Goal: Task Accomplishment & Management: Use online tool/utility

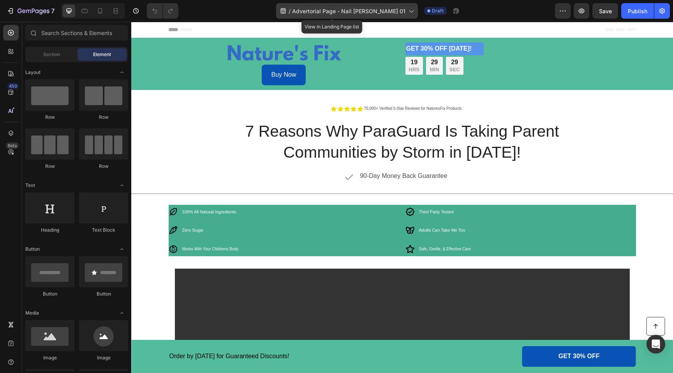
click at [407, 11] on icon at bounding box center [411, 11] width 8 height 8
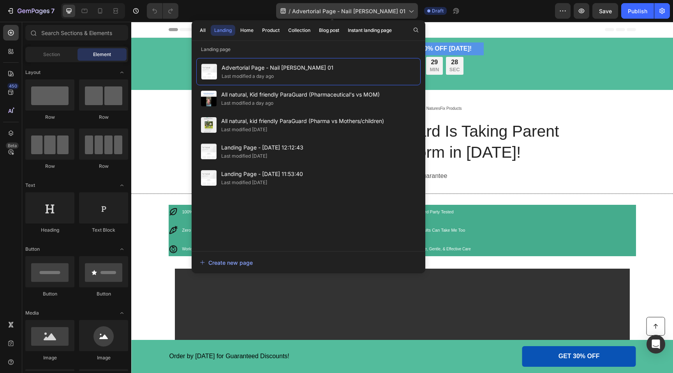
click at [407, 11] on icon at bounding box center [411, 11] width 8 height 8
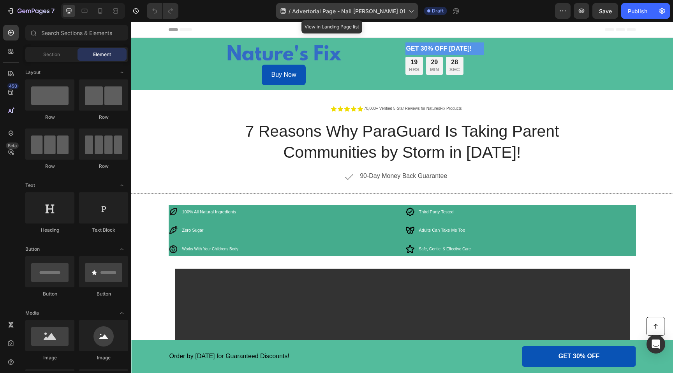
click at [407, 11] on icon at bounding box center [411, 11] width 8 height 8
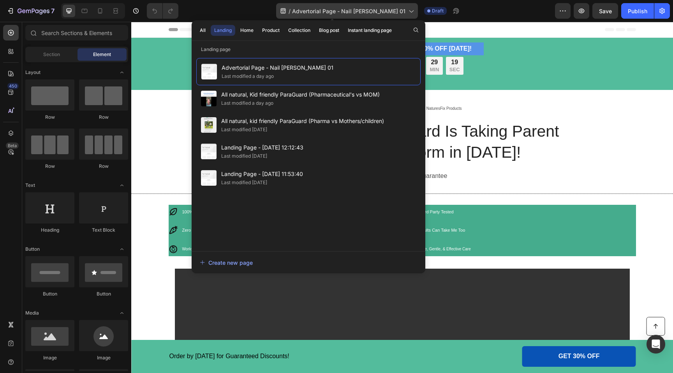
click at [407, 11] on icon at bounding box center [411, 11] width 8 height 8
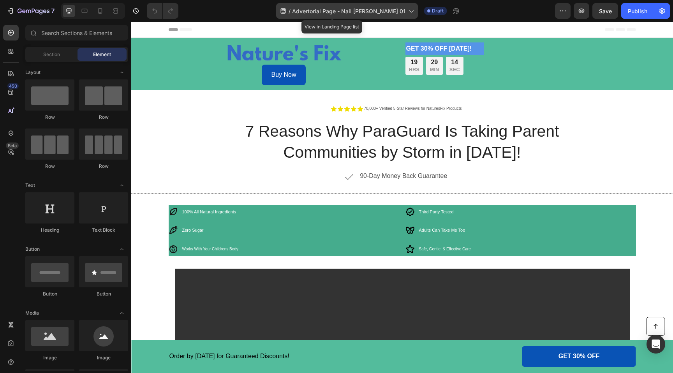
click at [362, 12] on span "Advertorial Page - Nail [PERSON_NAME] 01" at bounding box center [348, 11] width 113 height 8
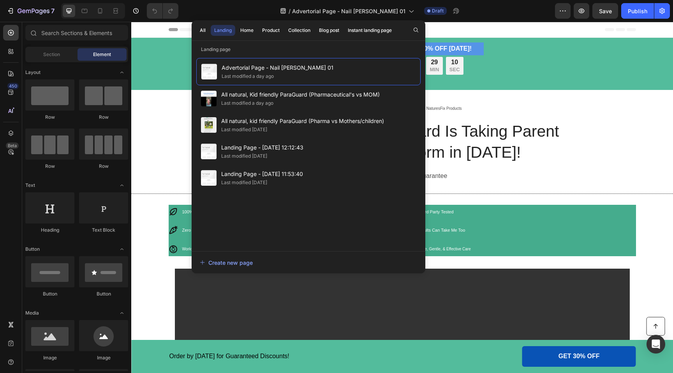
click at [141, 30] on icon at bounding box center [140, 29] width 2 height 2
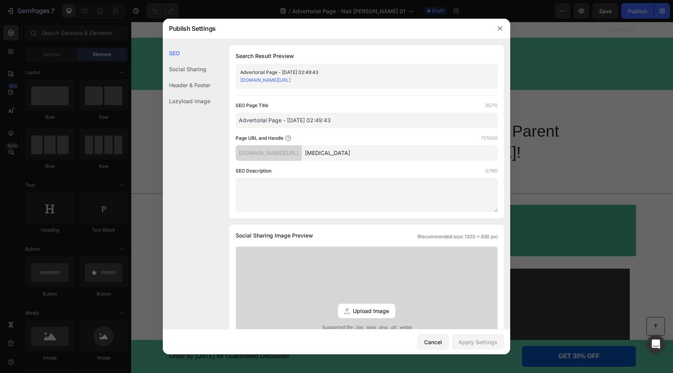
click at [220, 129] on div "SEO Search Result Preview Advertorial Page - Sep 14, 02:49:43 v01msv-0v.myshopi…" at bounding box center [336, 323] width 347 height 556
click at [499, 28] on icon "button" at bounding box center [500, 28] width 4 height 4
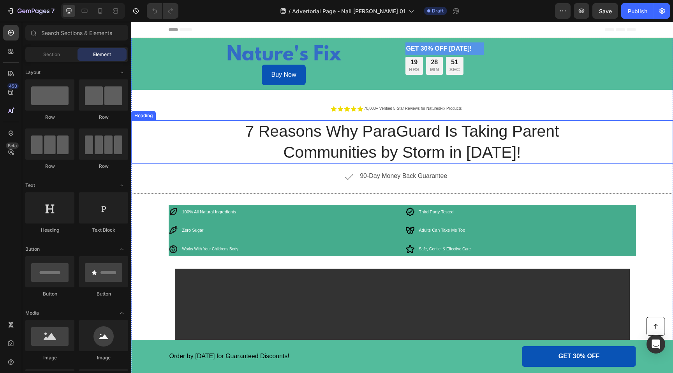
click at [288, 132] on h1 "7 Reasons Why ParaGuard Is Taking Parent Communities by Storm in 2025!" at bounding box center [402, 141] width 388 height 43
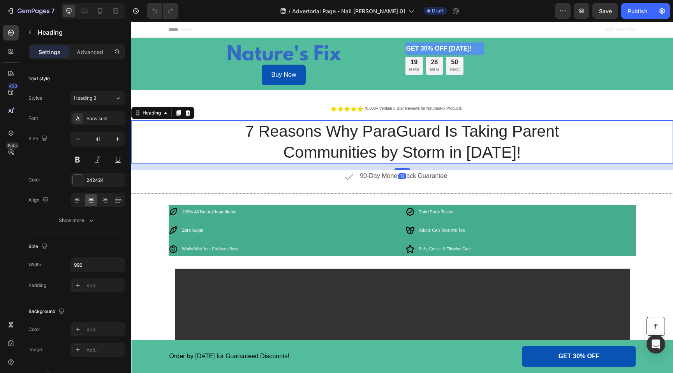
click at [251, 130] on h1 "7 Reasons Why ParaGuard Is Taking Parent Communities by Storm in 2025!" at bounding box center [402, 141] width 388 height 43
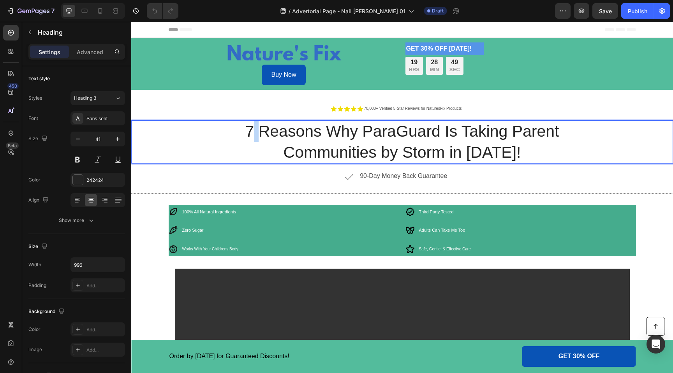
click at [251, 130] on p "7 Reasons Why ParaGuard Is Taking Parent Communities by Storm in 2025!" at bounding box center [402, 142] width 386 height 42
click at [244, 132] on p "7 Reasons Why ParaGuard Is Taking Parent Communities by Storm in 2025!" at bounding box center [402, 142] width 386 height 42
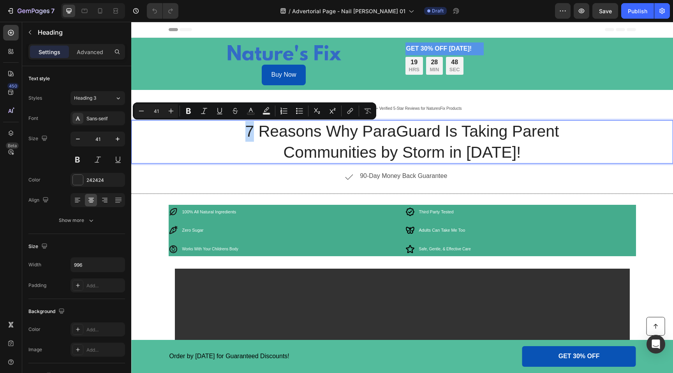
click at [244, 132] on p "7 Reasons Why ParaGuard Is Taking Parent Communities by Storm in 2025!" at bounding box center [402, 142] width 386 height 42
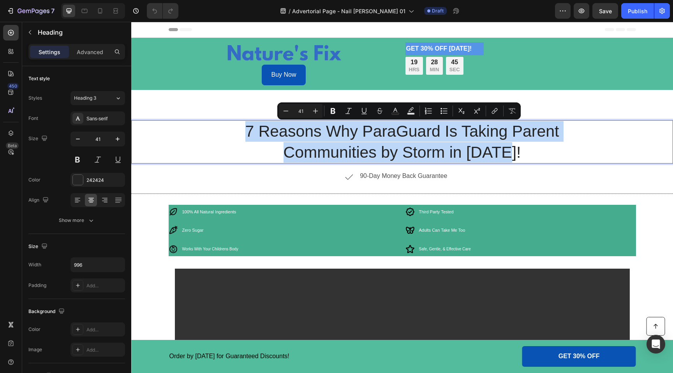
drag, startPoint x: 241, startPoint y: 131, endPoint x: 513, endPoint y: 152, distance: 272.6
click at [513, 152] on p "7 Reasons Why ParaGuard Is Taking Parent Communities by Storm in 2025!" at bounding box center [402, 142] width 386 height 42
copy p "7 Reasons Why ParaGuard Is Taking Parent Communities by Storm in 2025!"
click at [218, 131] on p "7 Reasons Why ParaGuard Is Taking Parent Communities by Storm in 2025!" at bounding box center [402, 142] width 386 height 42
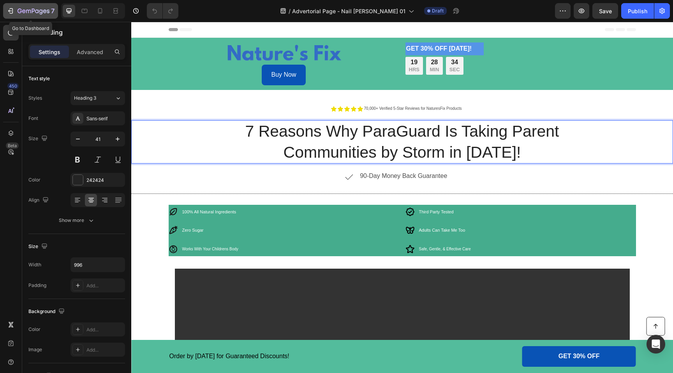
click at [9, 13] on icon "button" at bounding box center [11, 11] width 8 height 8
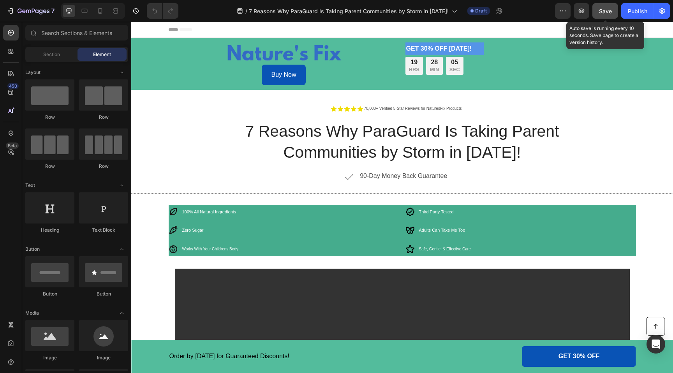
click at [605, 12] on span "Save" at bounding box center [605, 11] width 13 height 7
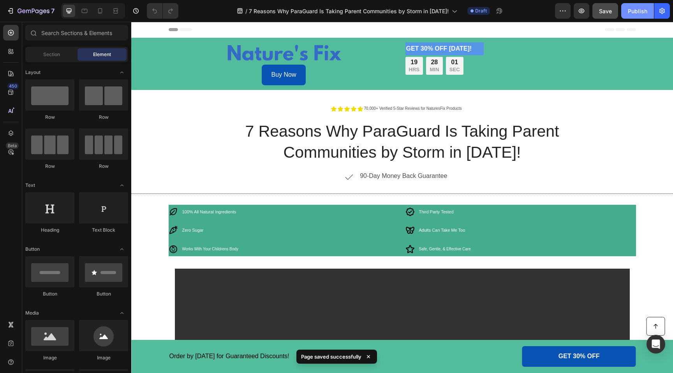
click at [638, 12] on div "Publish" at bounding box center [637, 11] width 19 height 8
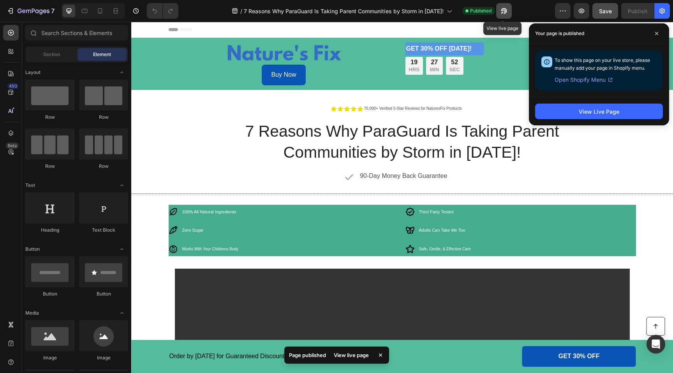
click at [502, 10] on icon "button" at bounding box center [504, 11] width 6 height 6
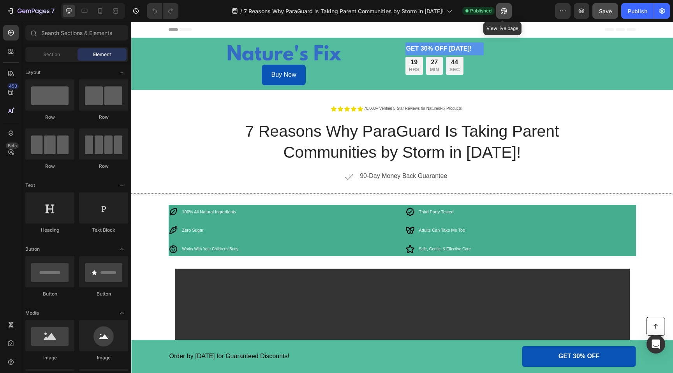
click at [505, 14] on icon "button" at bounding box center [504, 11] width 8 height 8
click at [584, 7] on icon "button" at bounding box center [581, 11] width 8 height 8
click at [500, 11] on icon "button" at bounding box center [504, 11] width 8 height 8
click at [99, 15] on div at bounding box center [100, 11] width 12 height 12
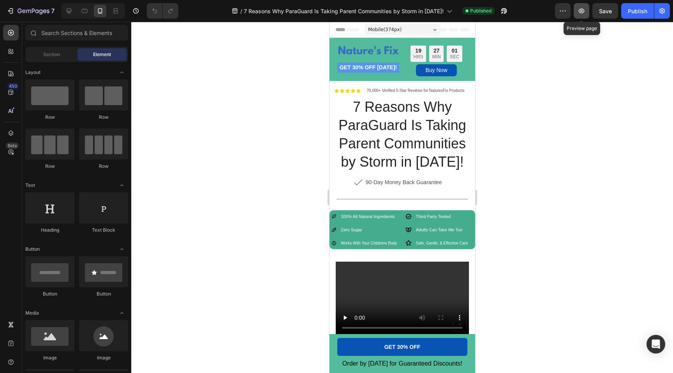
click at [578, 13] on icon "button" at bounding box center [581, 11] width 8 height 8
click at [500, 12] on icon "button" at bounding box center [504, 11] width 8 height 8
click at [263, 150] on div at bounding box center [402, 197] width 542 height 351
click at [560, 3] on div "7 Version history / 7 Reasons Why ParaGuard Is Taking Parent Communities by Sto…" at bounding box center [336, 11] width 673 height 22
click at [560, 14] on icon "button" at bounding box center [563, 11] width 8 height 8
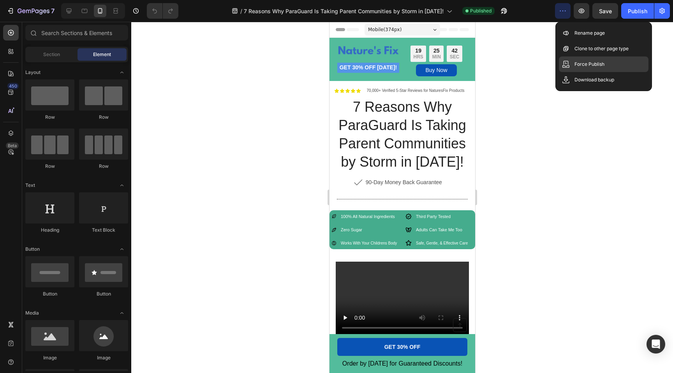
click at [593, 67] on p "Force Publish" at bounding box center [589, 64] width 30 height 8
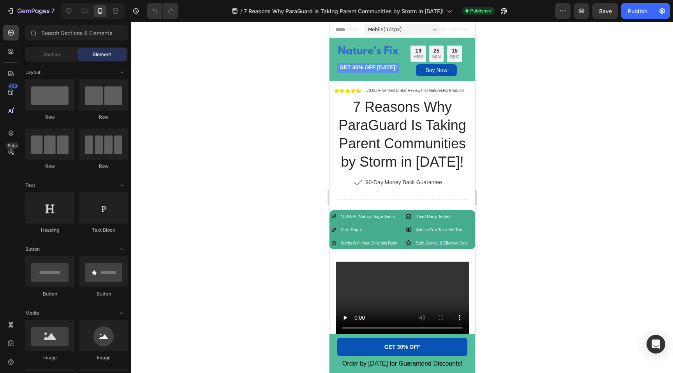
click at [610, 56] on div at bounding box center [402, 197] width 542 height 351
click at [17, 11] on div "7" at bounding box center [31, 10] width 48 height 9
